Goal: Check status: Check status

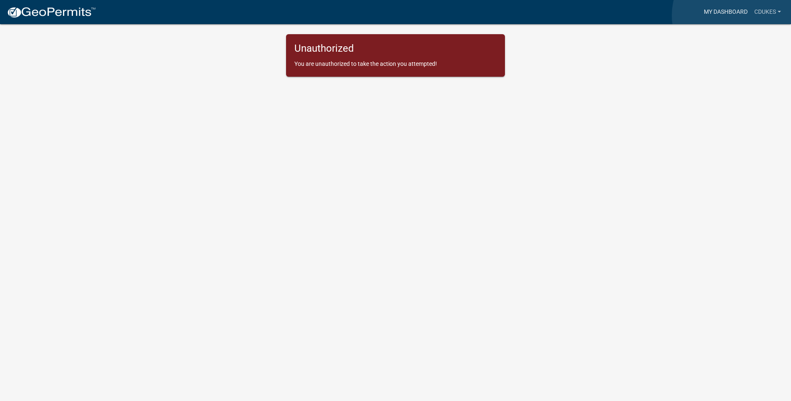
click at [735, 15] on link "My Dashboard" at bounding box center [726, 12] width 50 height 16
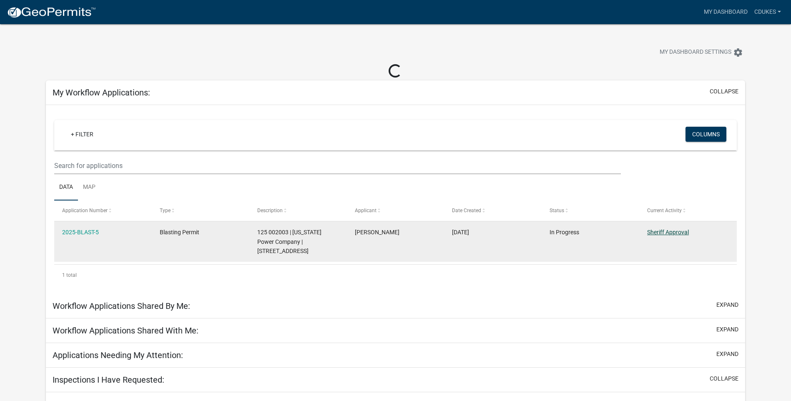
click at [659, 230] on link "Sheriff Approval" at bounding box center [668, 232] width 42 height 7
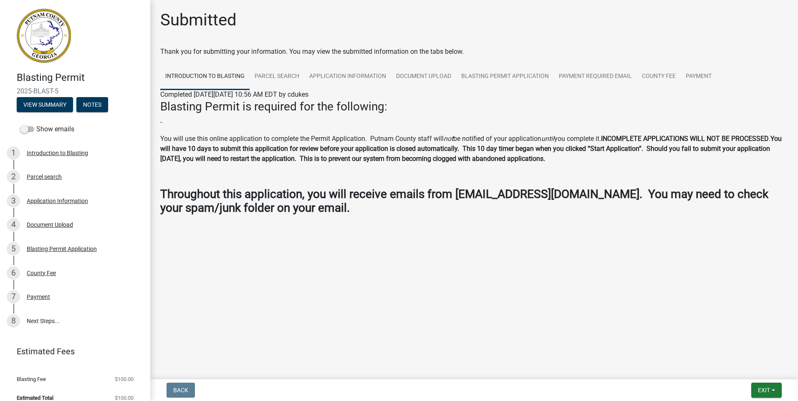
scroll to position [10, 0]
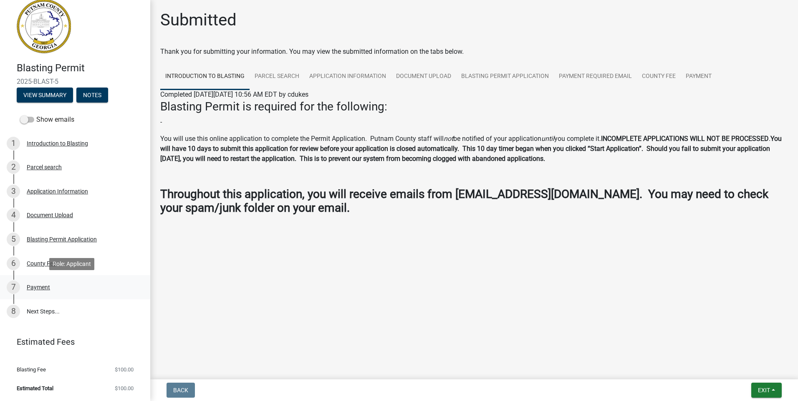
click at [38, 286] on div "Payment" at bounding box center [38, 288] width 23 height 6
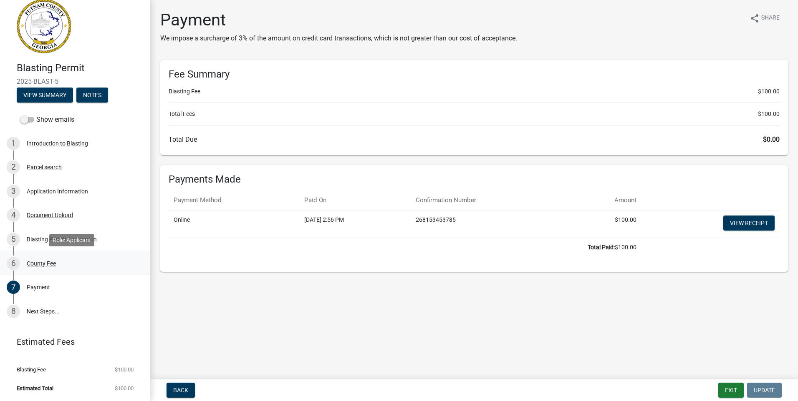
click at [40, 264] on div "County Fee" at bounding box center [41, 264] width 29 height 6
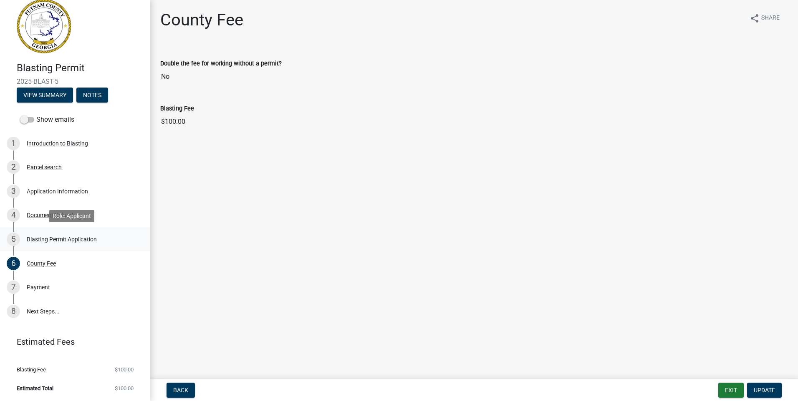
click at [43, 239] on div "Blasting Permit Application" at bounding box center [62, 240] width 70 height 6
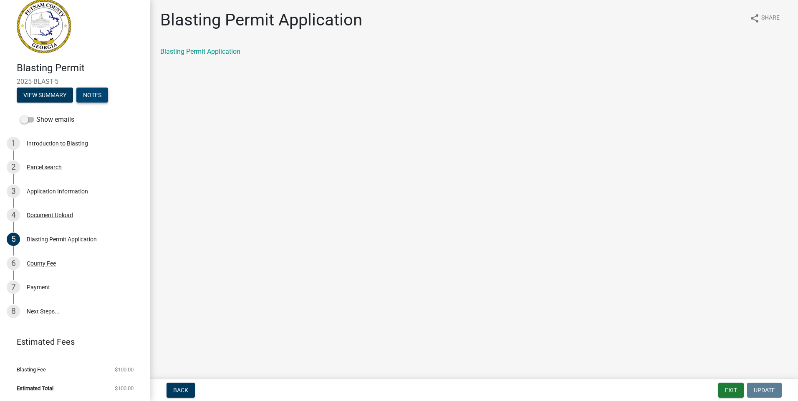
click at [91, 93] on button "Notes" at bounding box center [92, 95] width 32 height 15
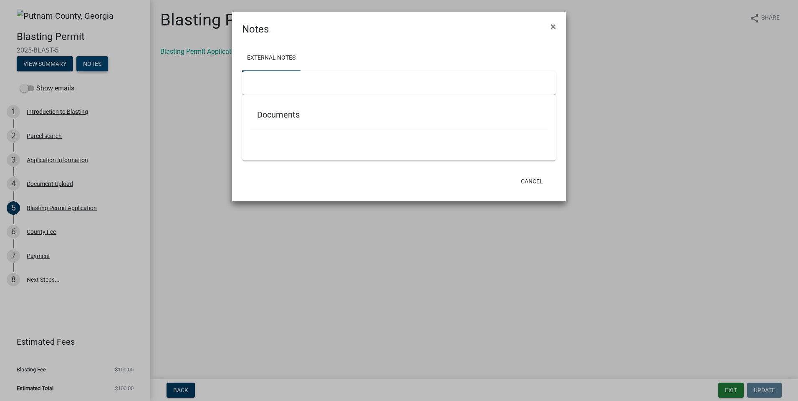
scroll to position [0, 0]
click at [60, 67] on ngb-modal-window "Notes × External Notes Documents Cancel" at bounding box center [399, 200] width 798 height 401
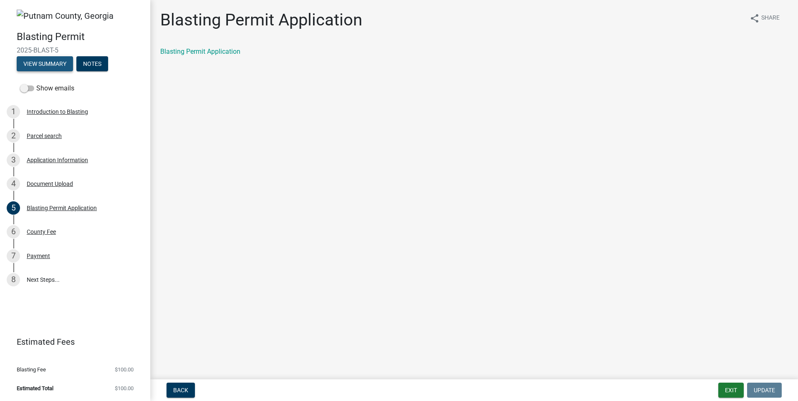
click at [60, 67] on button "View Summary" at bounding box center [45, 63] width 56 height 15
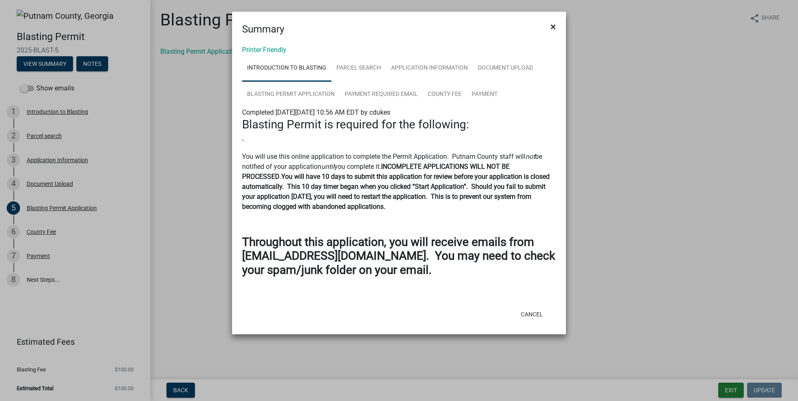
click at [556, 26] on button "×" at bounding box center [553, 26] width 19 height 23
